Goal: Information Seeking & Learning: Learn about a topic

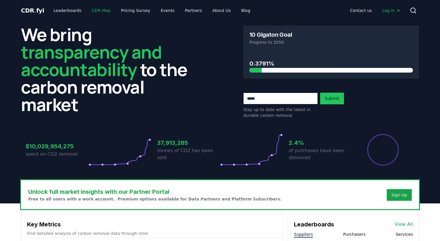
click at [93, 9] on link "CDR Map" at bounding box center [101, 10] width 28 height 10
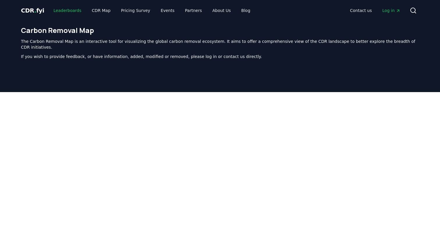
click at [60, 9] on link "Leaderboards" at bounding box center [67, 10] width 37 height 10
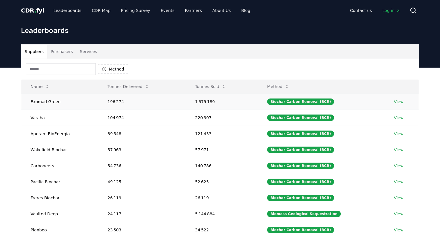
click at [402, 103] on td "View" at bounding box center [402, 101] width 34 height 16
click at [399, 103] on link "View" at bounding box center [399, 102] width 10 height 6
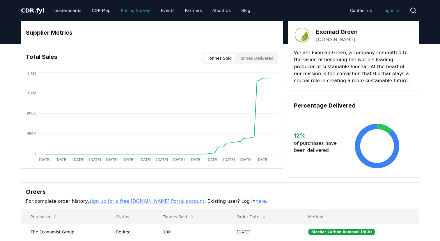
click at [132, 7] on link "Pricing Survey" at bounding box center [135, 10] width 38 height 10
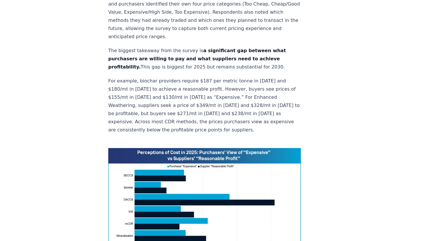
scroll to position [389, 0]
